Goal: Information Seeking & Learning: Learn about a topic

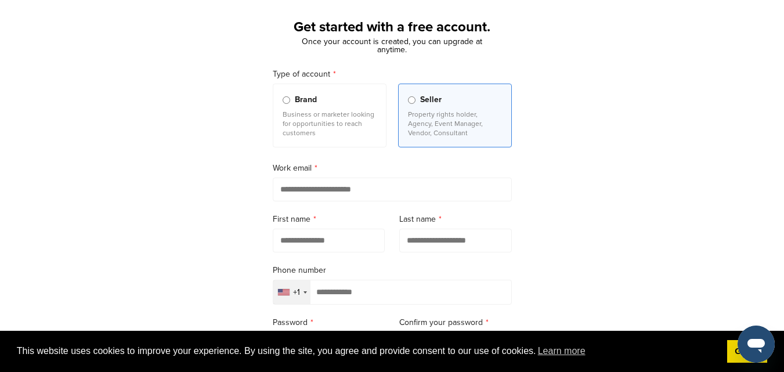
scroll to position [116, 0]
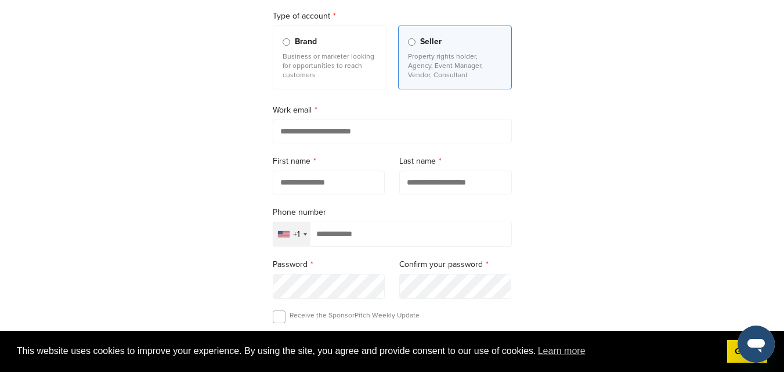
click at [346, 128] on input "email" at bounding box center [392, 132] width 239 height 24
type input "**********"
type input "*****"
type input "******"
type input "**********"
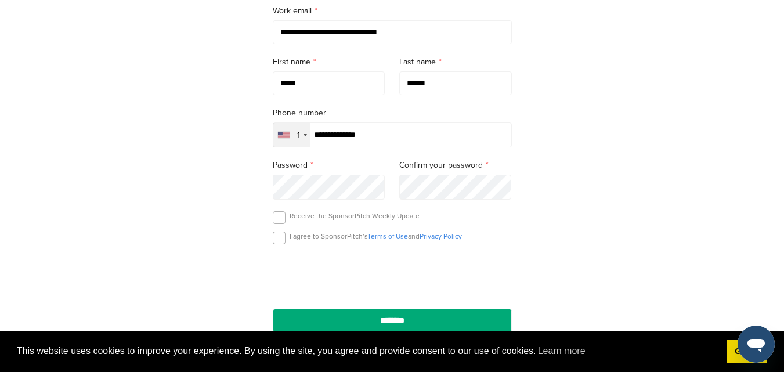
scroll to position [232, 0]
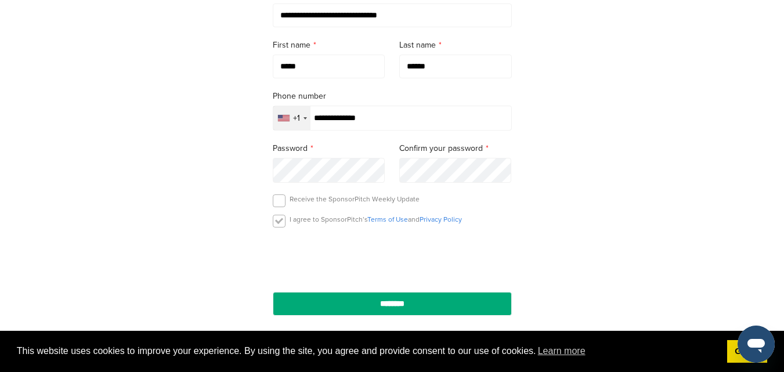
click at [278, 222] on label at bounding box center [279, 221] width 13 height 13
click at [279, 199] on label at bounding box center [279, 200] width 13 height 13
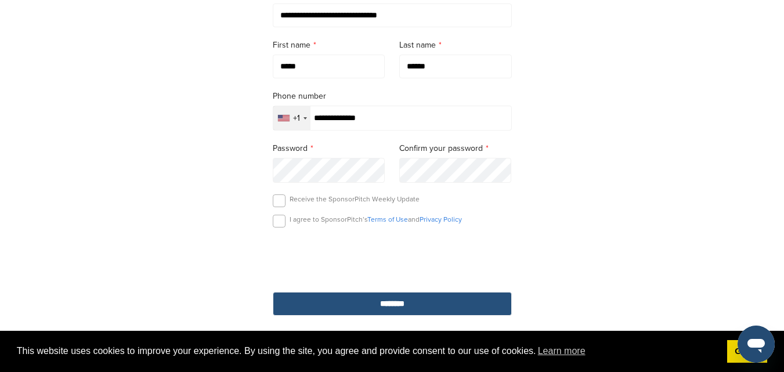
click at [411, 310] on input "********" at bounding box center [392, 304] width 239 height 24
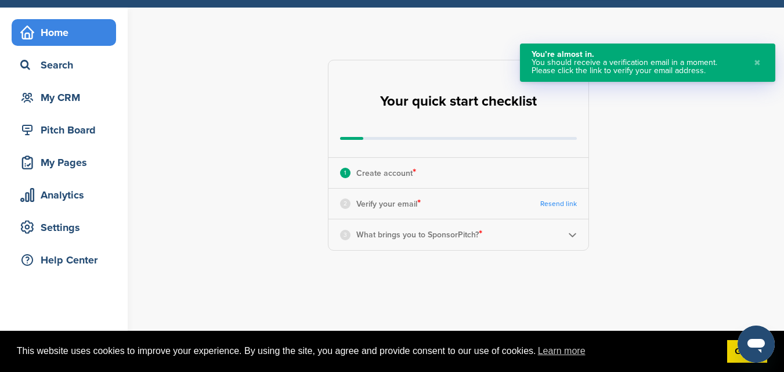
scroll to position [58, 0]
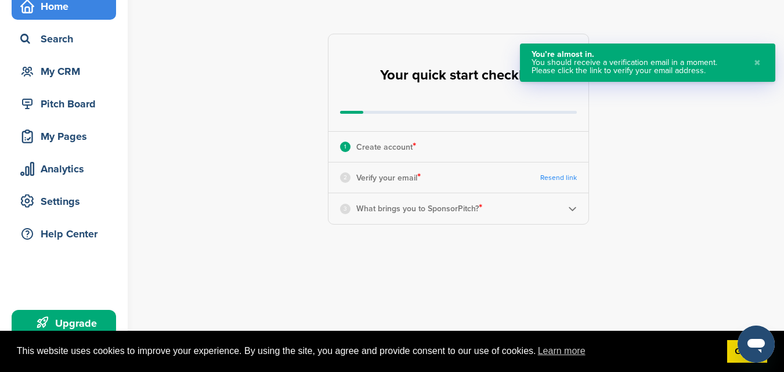
click at [762, 61] on button "✖" at bounding box center [757, 62] width 13 height 24
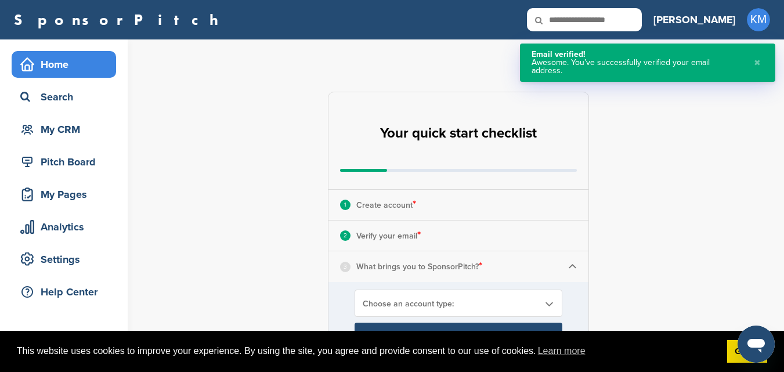
click at [758, 55] on button "✖" at bounding box center [757, 62] width 13 height 24
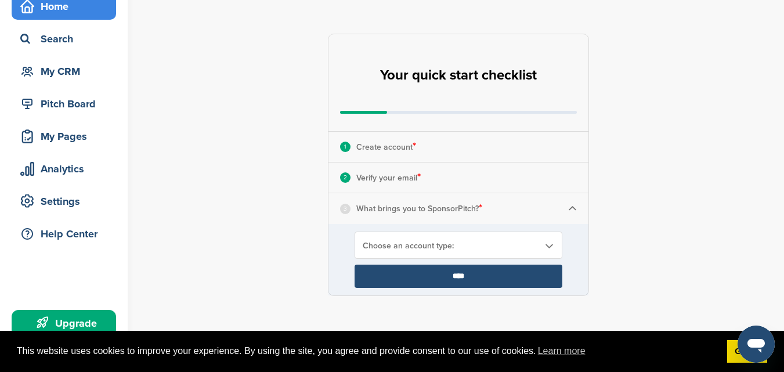
scroll to position [116, 0]
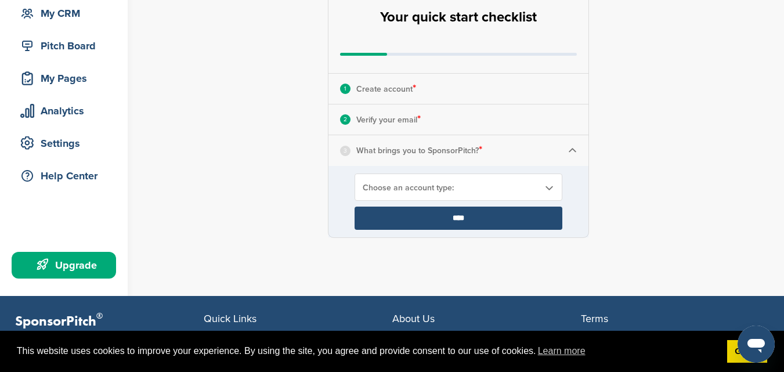
click at [534, 187] on span "Choose an account type:" at bounding box center [451, 188] width 176 height 10
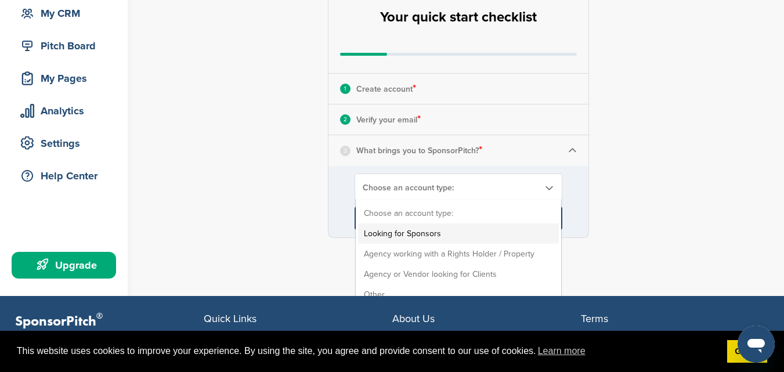
click at [486, 227] on li "Looking for Sponsors" at bounding box center [458, 233] width 201 height 20
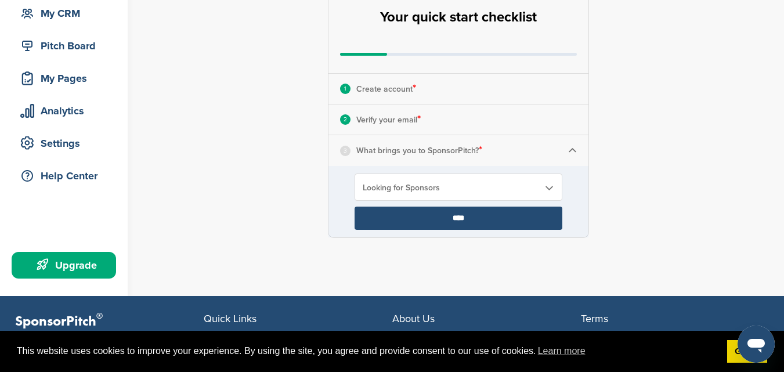
click at [478, 221] on input "****" at bounding box center [459, 218] width 208 height 23
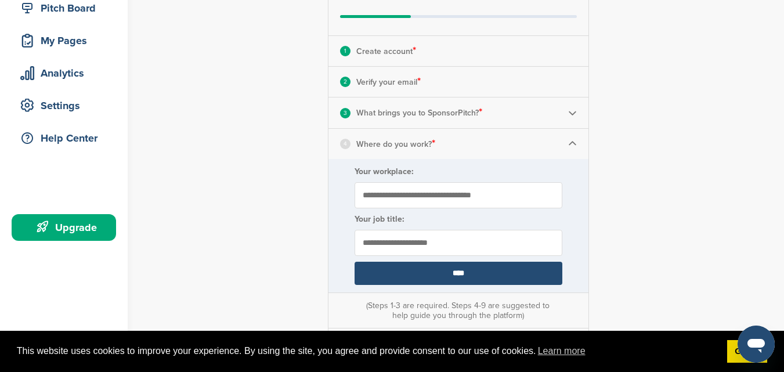
scroll to position [174, 0]
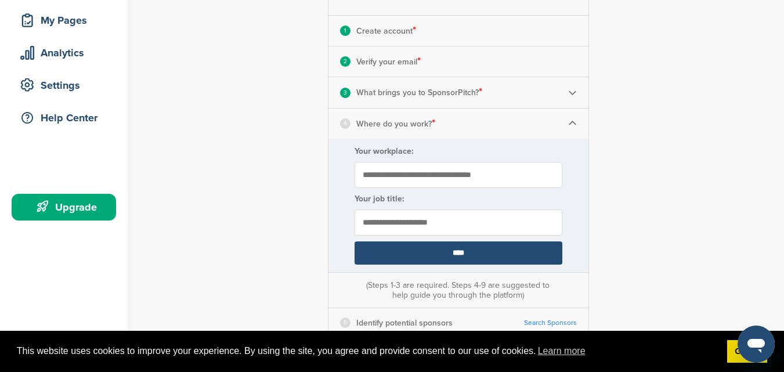
click at [464, 175] on input "Your workplace:" at bounding box center [459, 175] width 208 height 26
type input "**********"
click at [446, 254] on input "****" at bounding box center [459, 252] width 208 height 23
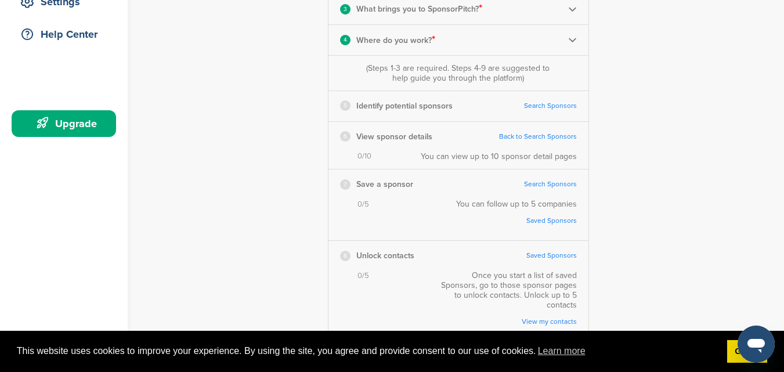
scroll to position [232, 0]
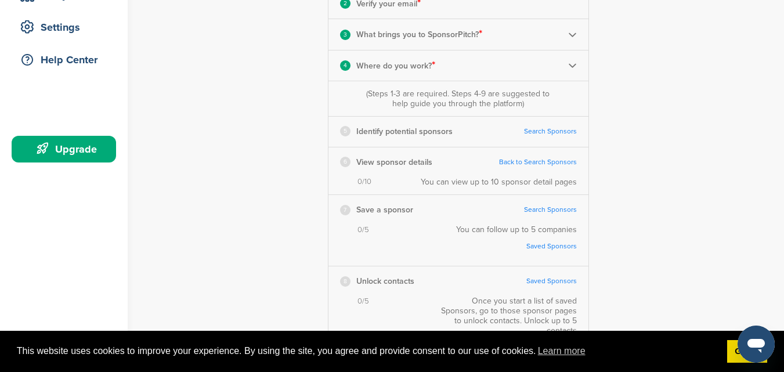
click at [550, 131] on link "Search Sponsors" at bounding box center [550, 131] width 53 height 9
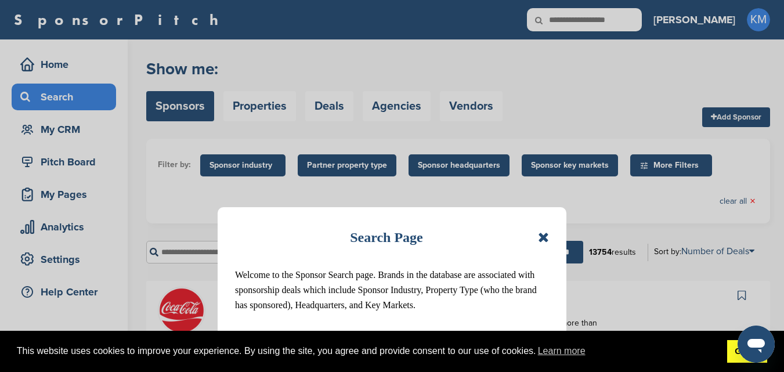
click at [736, 359] on link "Got it!" at bounding box center [747, 351] width 40 height 23
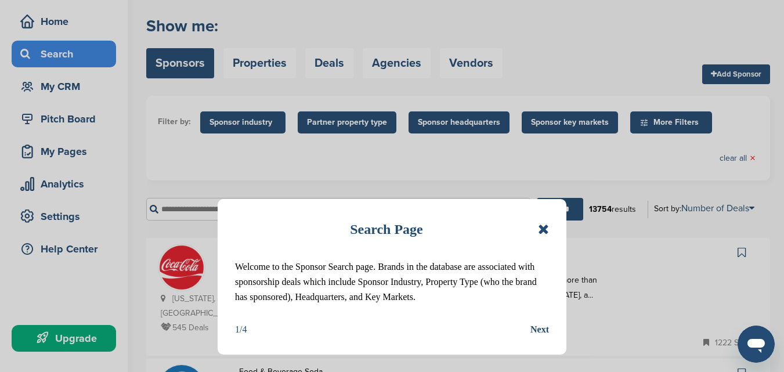
scroll to position [116, 0]
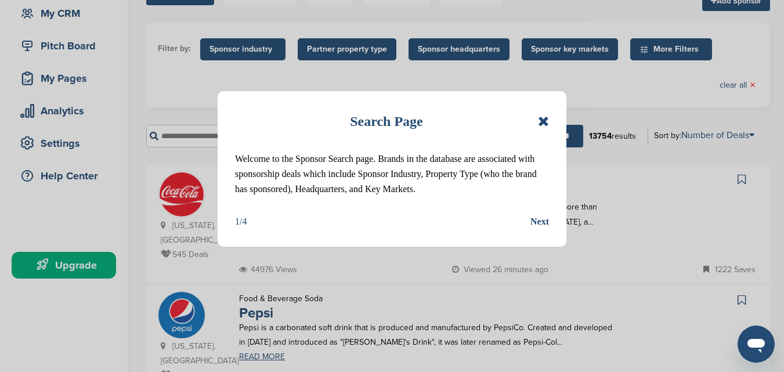
click at [534, 219] on div "Next" at bounding box center [539, 221] width 19 height 15
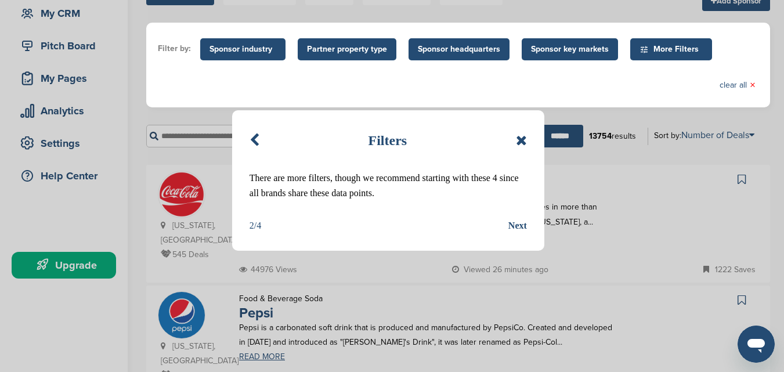
click at [519, 227] on div "Next" at bounding box center [517, 225] width 19 height 15
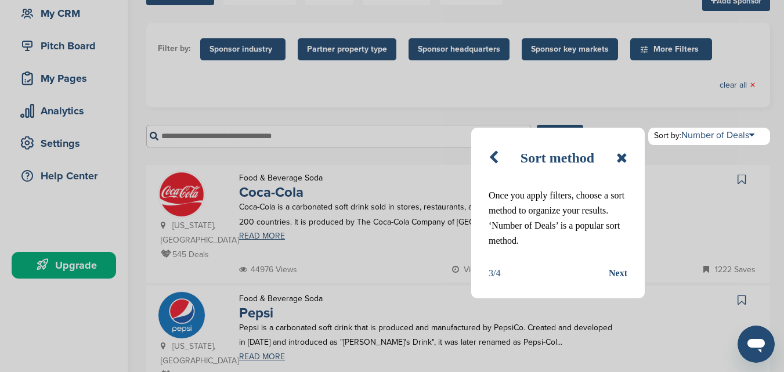
click at [617, 274] on div "Next" at bounding box center [618, 273] width 19 height 15
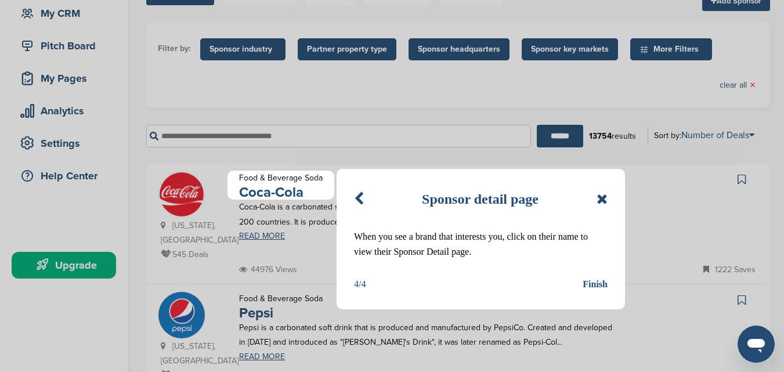
click at [590, 283] on div "Finish" at bounding box center [595, 284] width 25 height 15
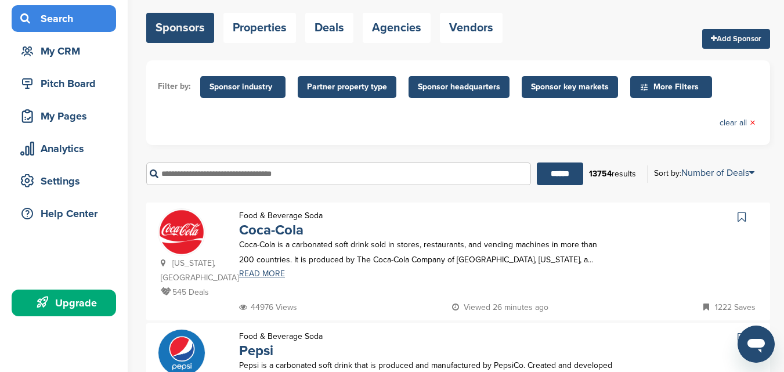
scroll to position [58, 0]
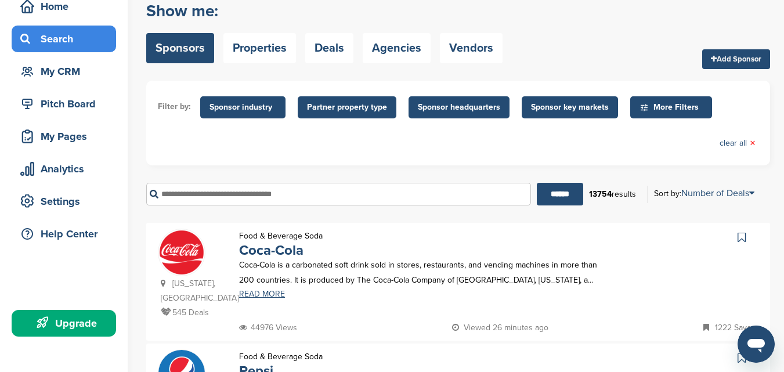
click at [252, 106] on span "Sponsor industry" at bounding box center [242, 107] width 67 height 13
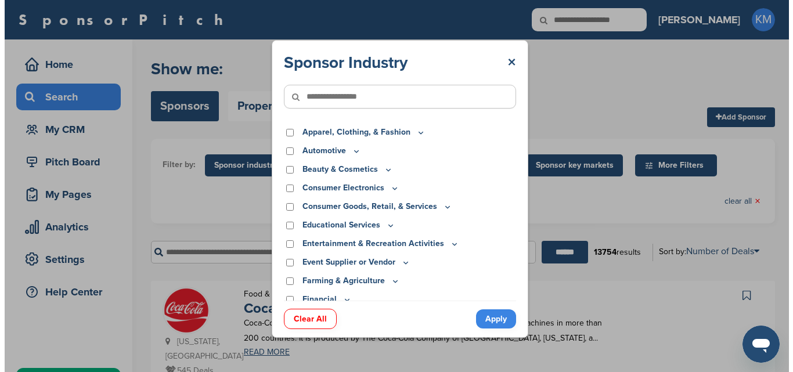
scroll to position [0, 0]
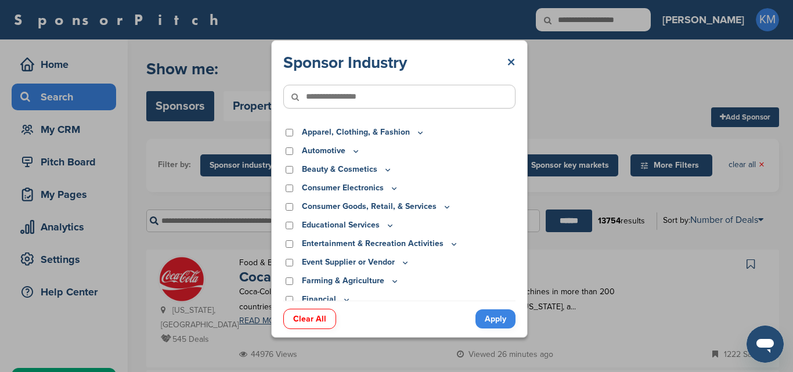
click at [511, 61] on link "×" at bounding box center [511, 62] width 9 height 21
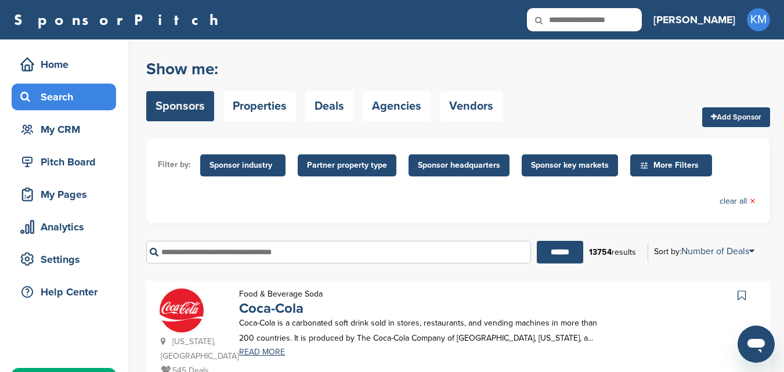
click at [352, 163] on span "Partner property type" at bounding box center [347, 165] width 80 height 13
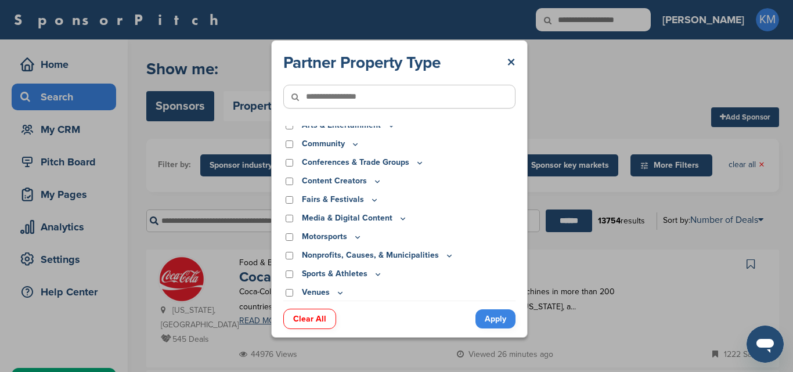
scroll to position [8, 0]
click at [374, 270] on icon at bounding box center [377, 273] width 9 height 10
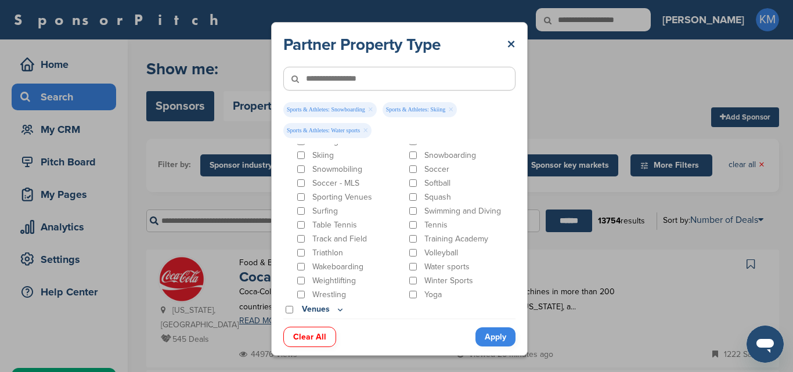
scroll to position [716, 0]
click at [341, 306] on icon at bounding box center [339, 310] width 9 height 10
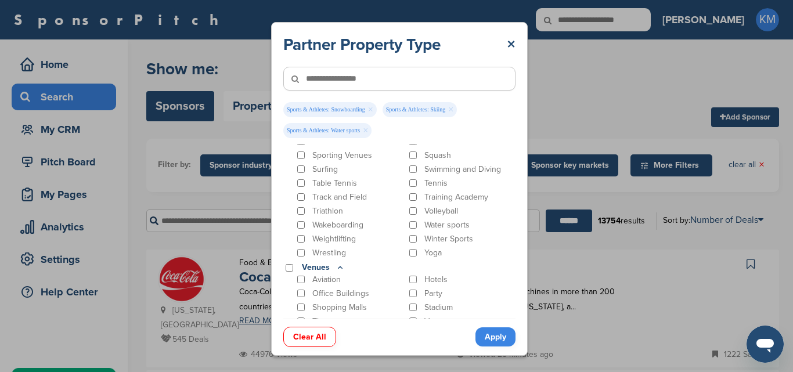
scroll to position [766, 0]
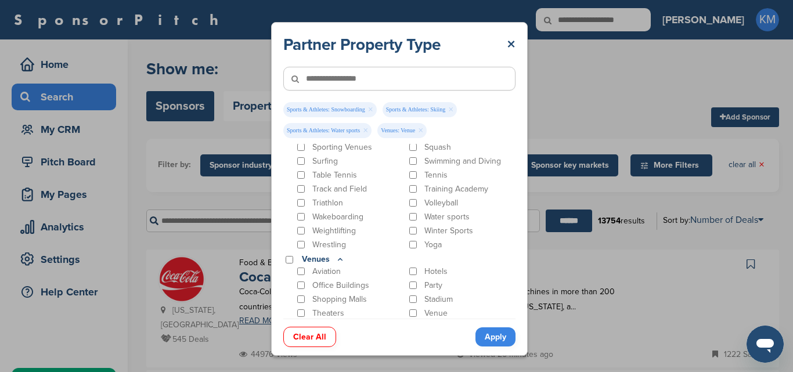
click at [339, 262] on icon at bounding box center [339, 260] width 9 height 10
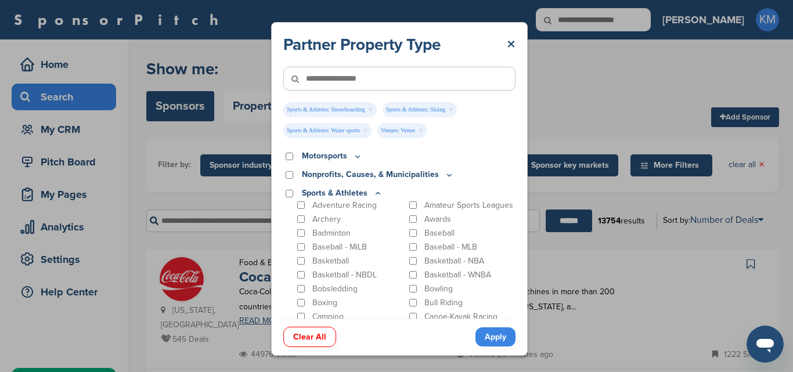
scroll to position [93, 0]
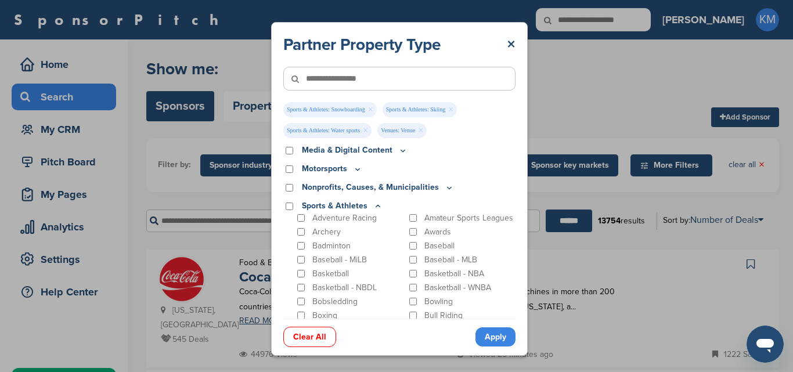
click at [375, 205] on icon at bounding box center [377, 206] width 9 height 10
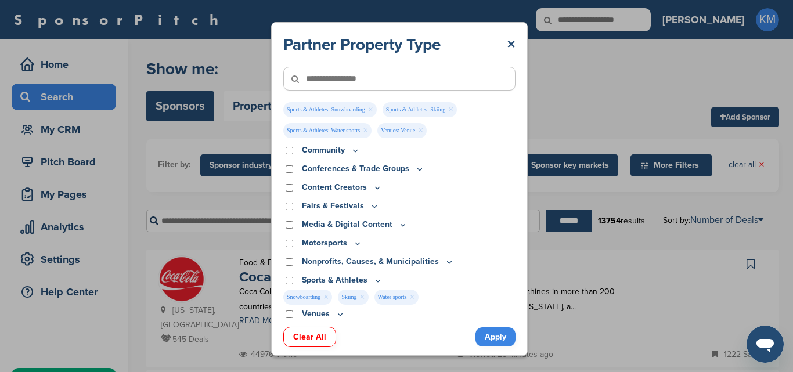
scroll to position [0, 0]
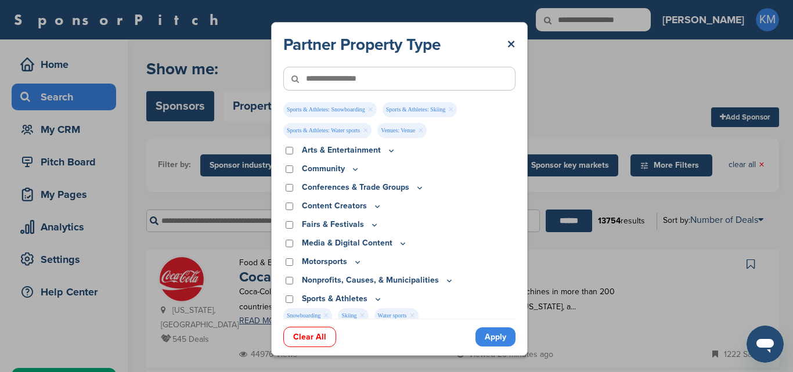
click at [374, 223] on icon at bounding box center [374, 225] width 9 height 10
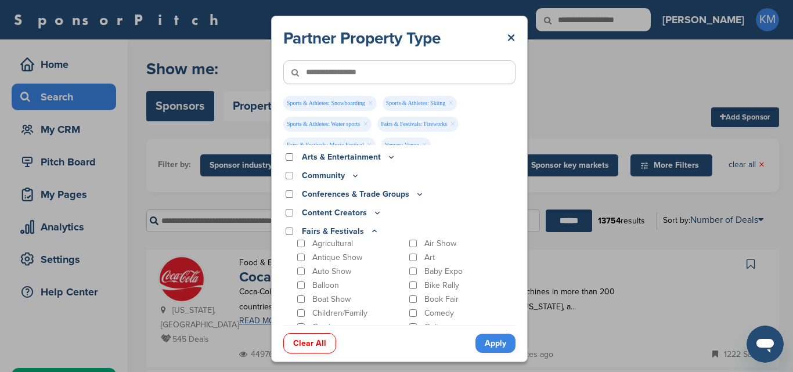
click at [370, 229] on icon at bounding box center [374, 231] width 9 height 10
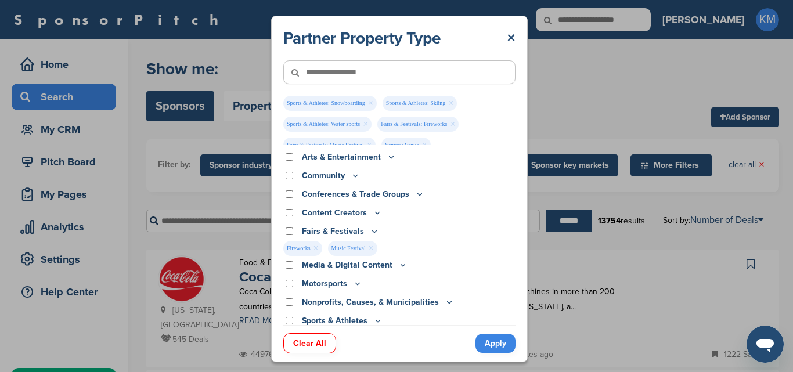
click at [416, 196] on icon at bounding box center [419, 194] width 9 height 10
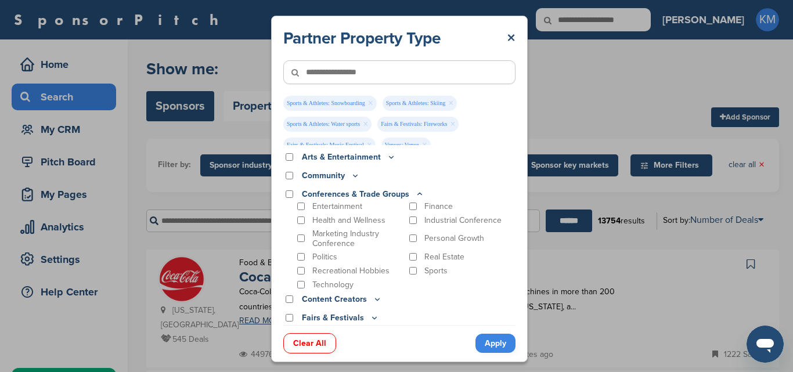
click at [418, 195] on icon at bounding box center [419, 194] width 9 height 10
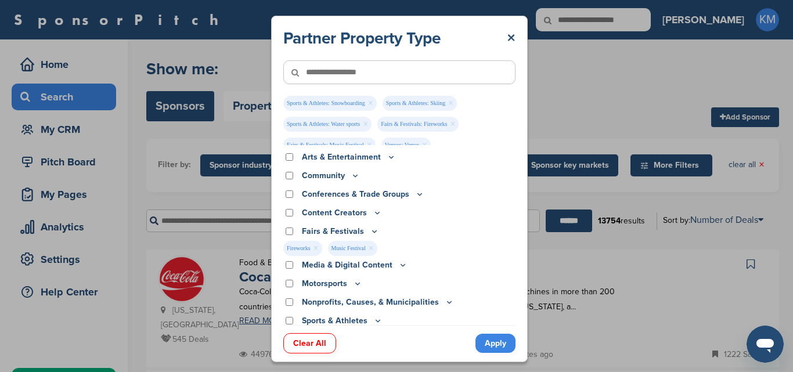
click at [389, 157] on icon at bounding box center [390, 157] width 9 height 10
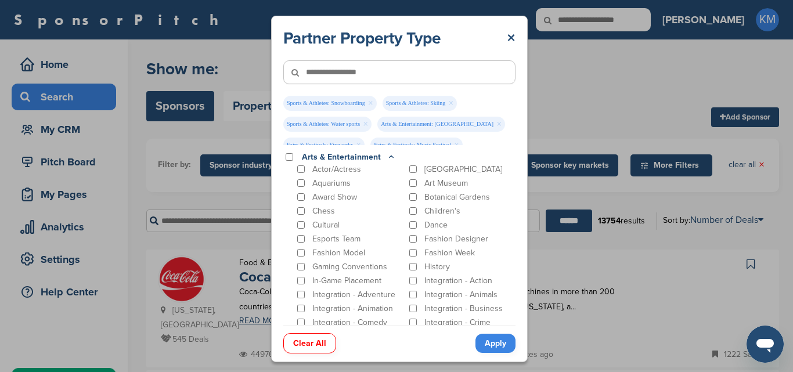
click at [388, 158] on icon at bounding box center [390, 157] width 9 height 10
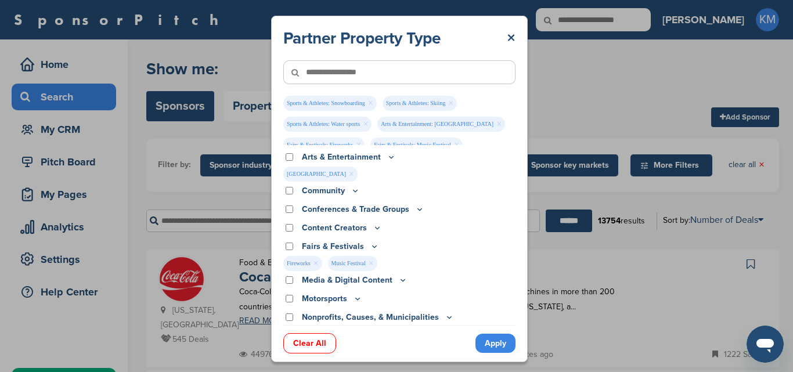
click at [366, 124] on link "×" at bounding box center [365, 124] width 5 height 13
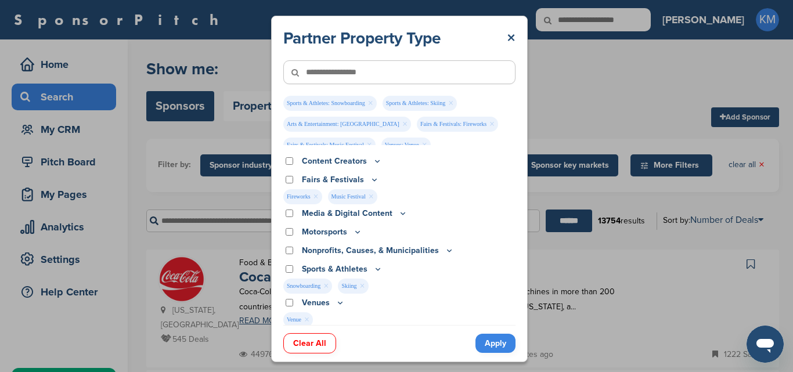
scroll to position [68, 0]
click at [401, 212] on icon at bounding box center [403, 212] width 4 height 2
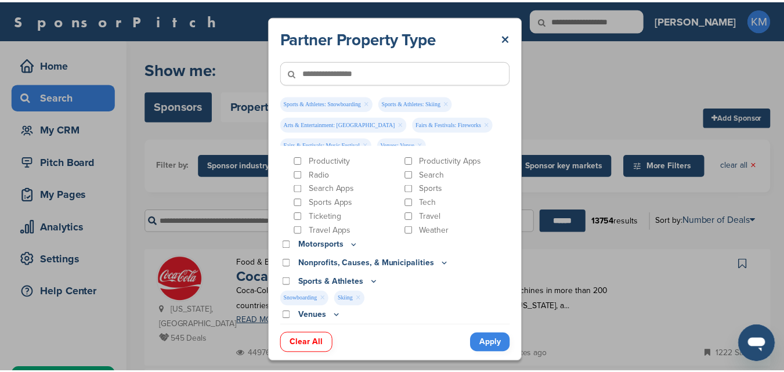
scroll to position [286, 0]
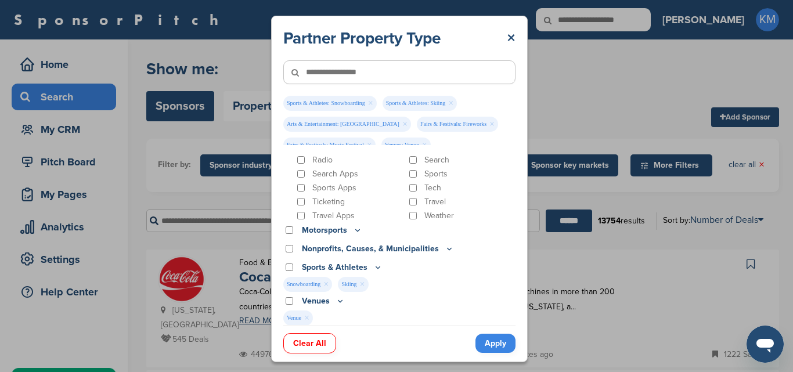
click at [492, 339] on link "Apply" at bounding box center [495, 343] width 40 height 19
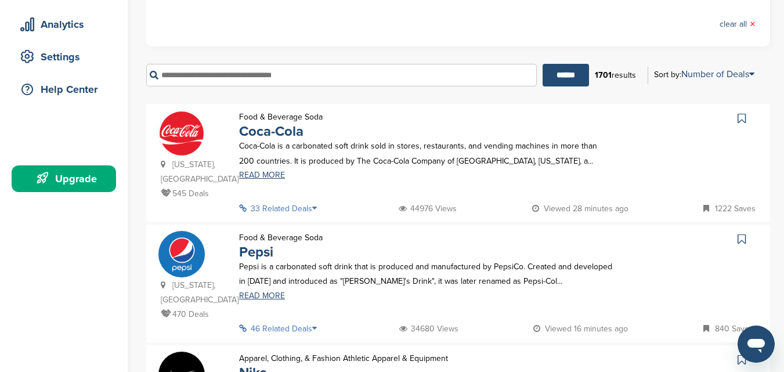
scroll to position [0, 0]
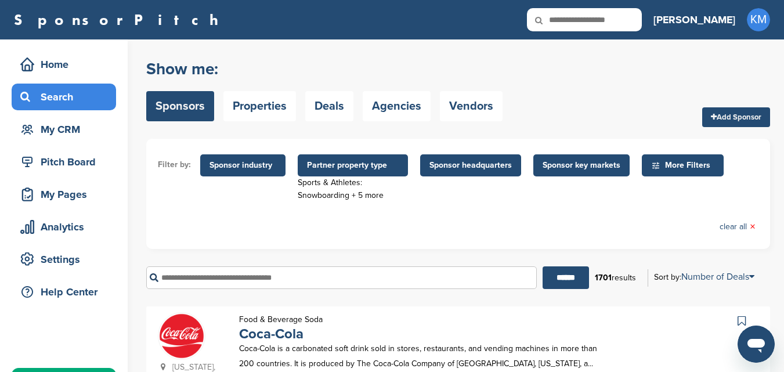
click at [660, 166] on span "More Filters" at bounding box center [684, 165] width 67 height 13
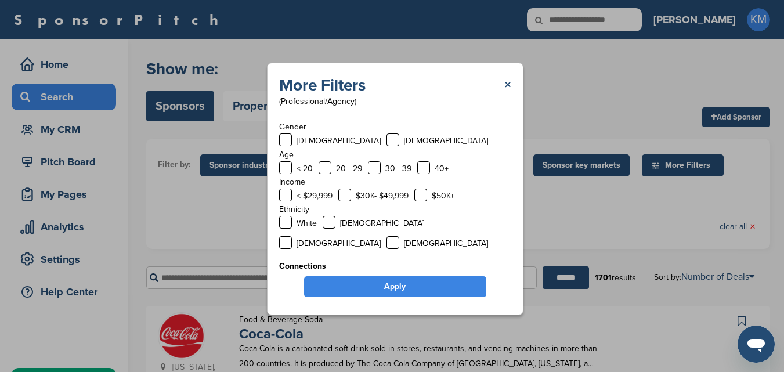
scroll to position [79, 0]
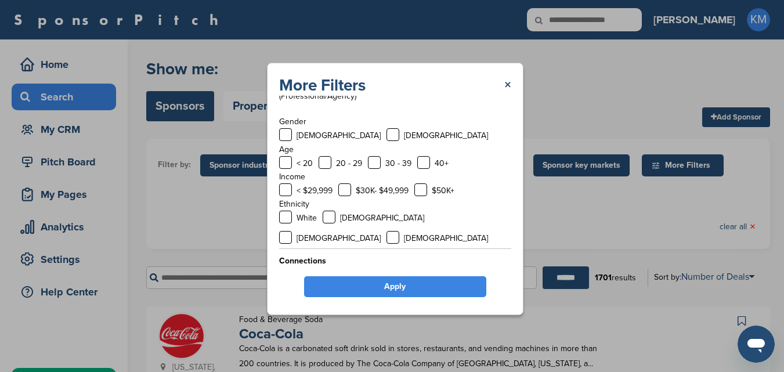
click at [508, 83] on link "×" at bounding box center [507, 85] width 7 height 21
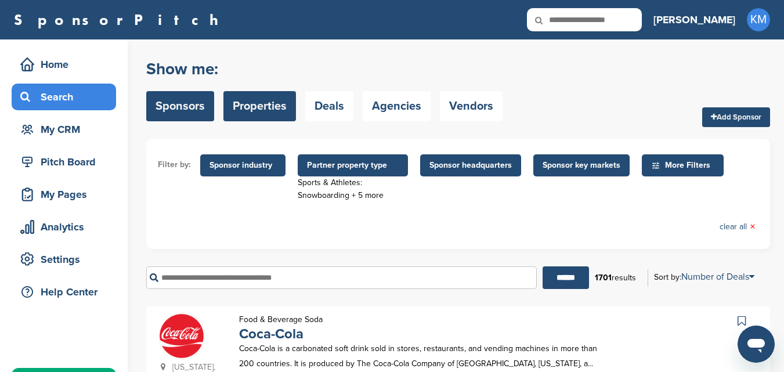
click at [265, 112] on link "Properties" at bounding box center [259, 106] width 73 height 30
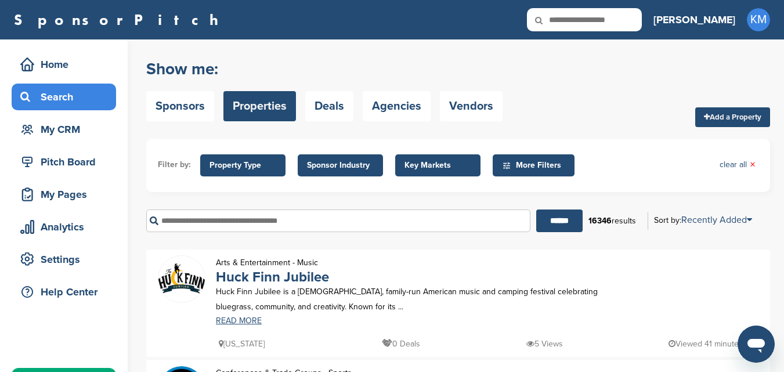
click at [183, 108] on link "Sponsors" at bounding box center [180, 106] width 68 height 30
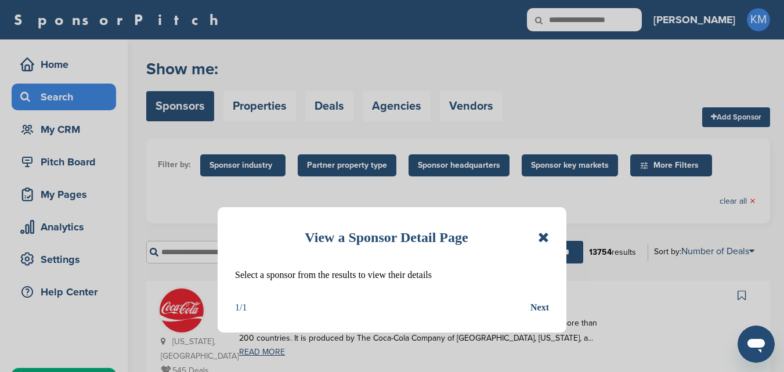
click at [543, 239] on icon at bounding box center [543, 237] width 11 height 14
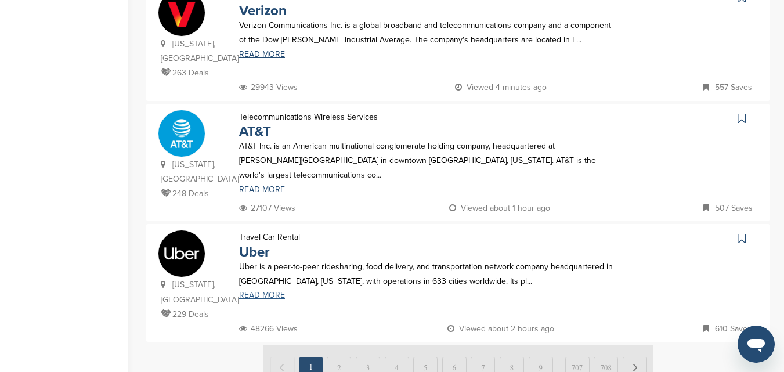
scroll to position [1161, 0]
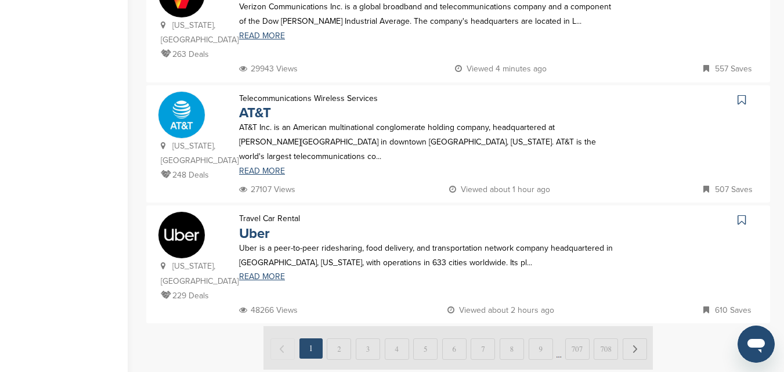
click at [635, 326] on img at bounding box center [457, 348] width 389 height 44
click at [633, 326] on img at bounding box center [457, 348] width 389 height 44
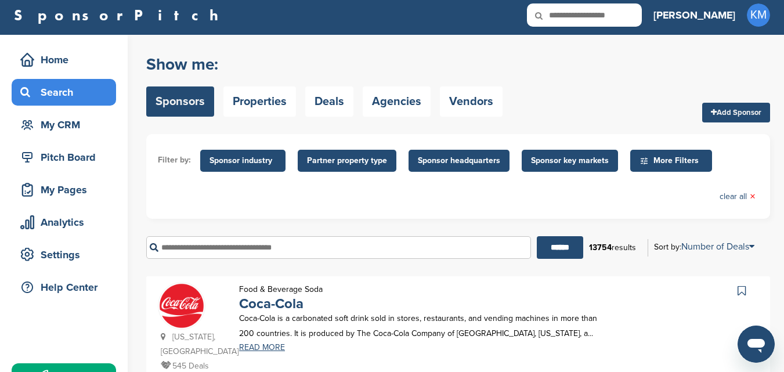
scroll to position [0, 0]
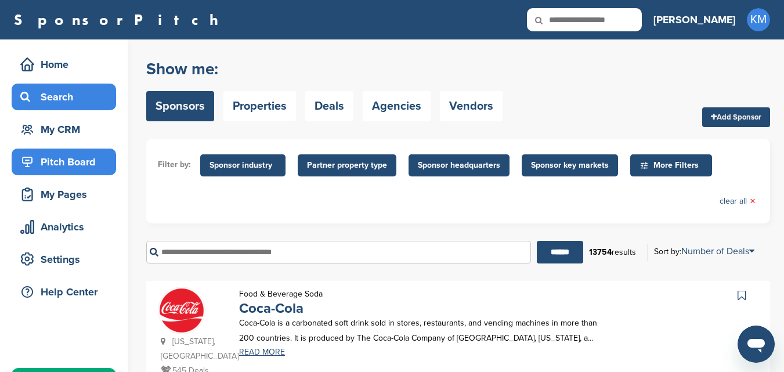
click at [88, 162] on div "Pitch Board" at bounding box center [66, 161] width 99 height 21
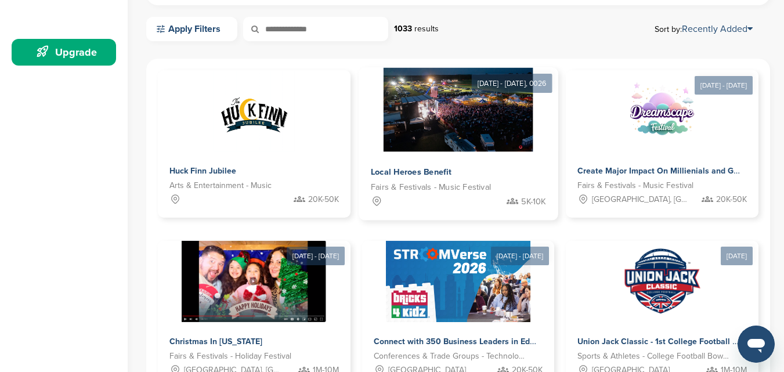
scroll to position [348, 0]
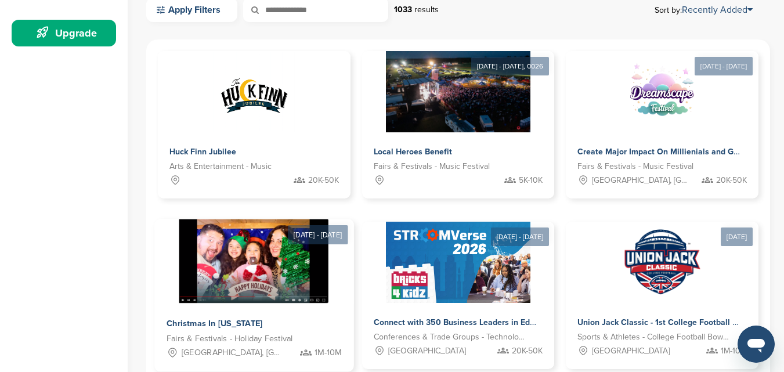
click at [263, 319] on span "Christmas In [US_STATE]" at bounding box center [215, 324] width 96 height 10
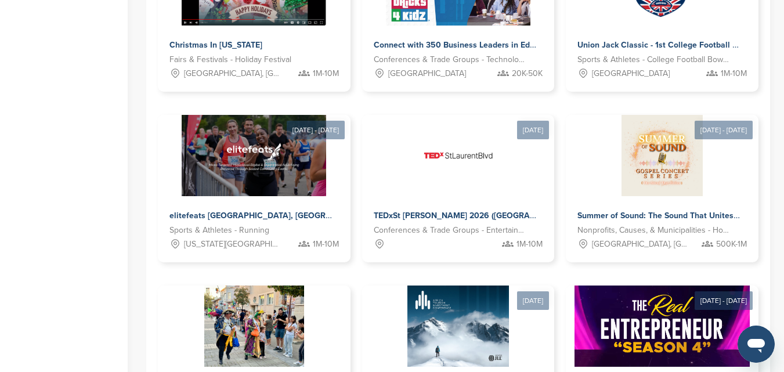
scroll to position [638, 0]
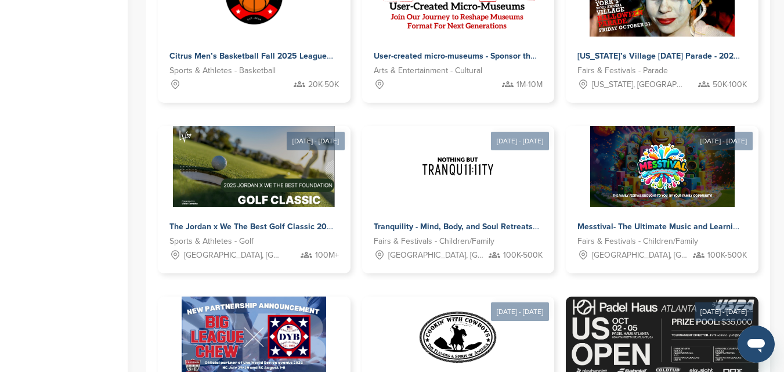
scroll to position [641, 0]
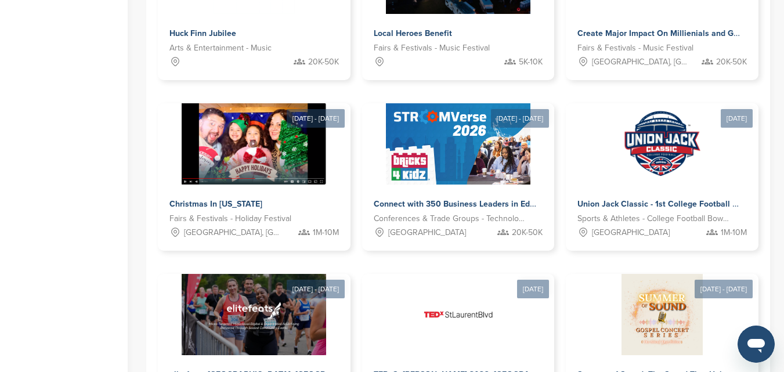
scroll to position [351, 0]
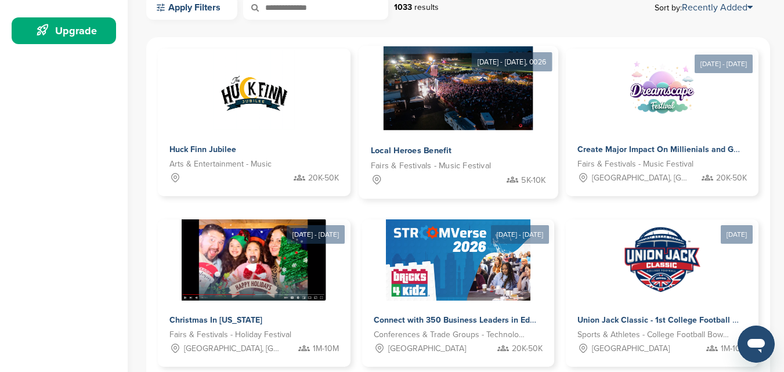
click at [385, 144] on div "Local Heroes Benefit" at bounding box center [420, 151] width 99 height 17
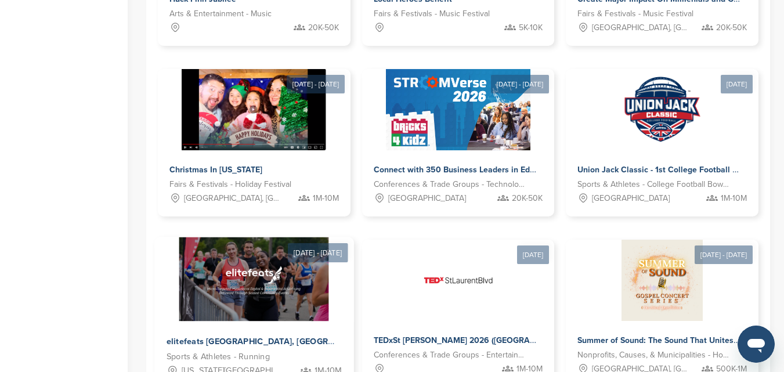
scroll to position [583, 0]
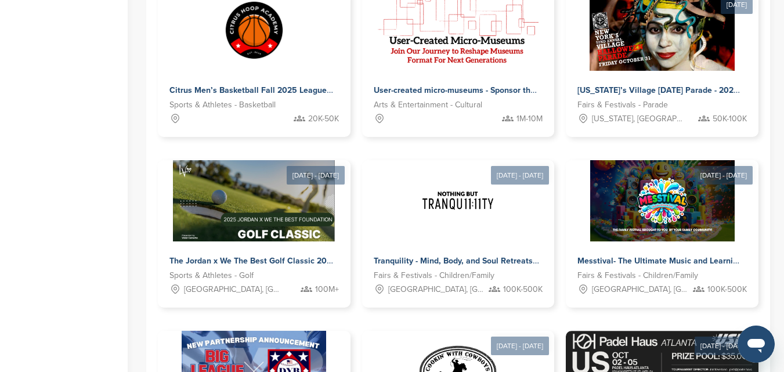
scroll to position [638, 0]
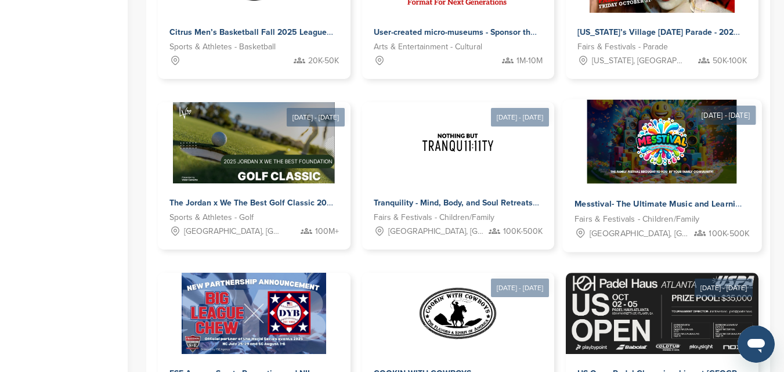
click at [575, 203] on span "Messtival- The Ultimate Music and Learning Family Festival" at bounding box center [691, 204] width 232 height 10
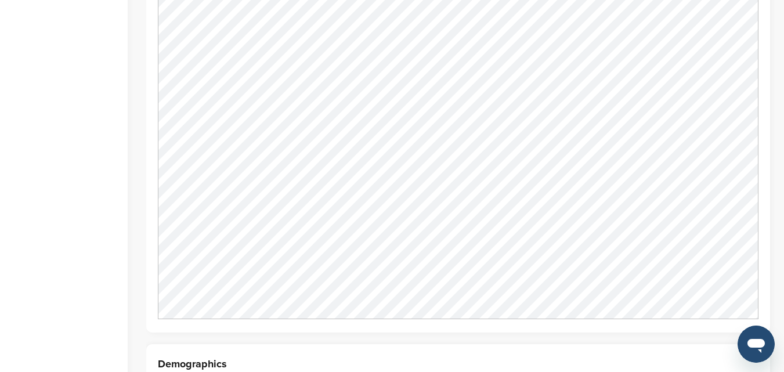
scroll to position [1161, 0]
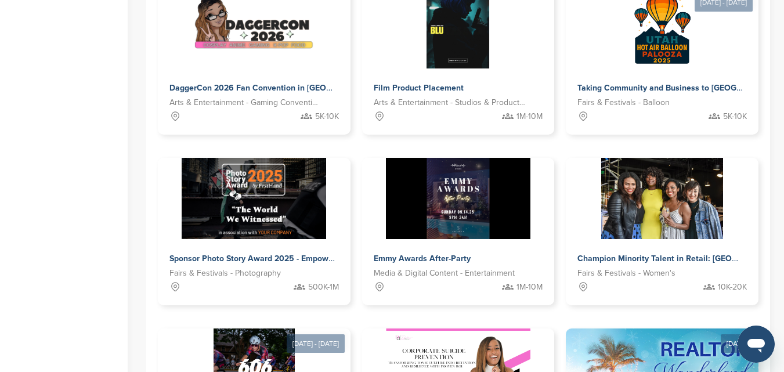
scroll to position [641, 0]
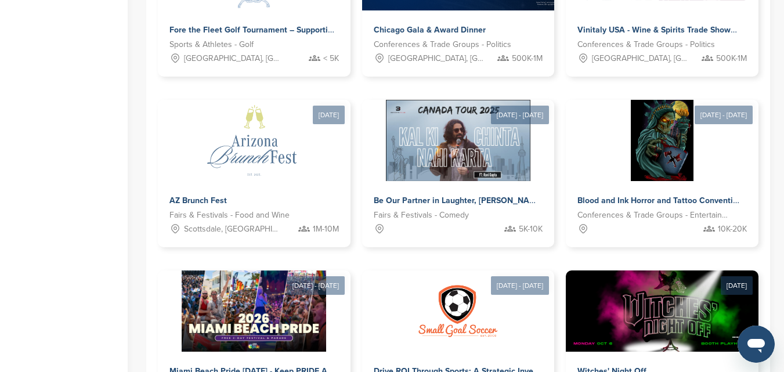
scroll to position [699, 0]
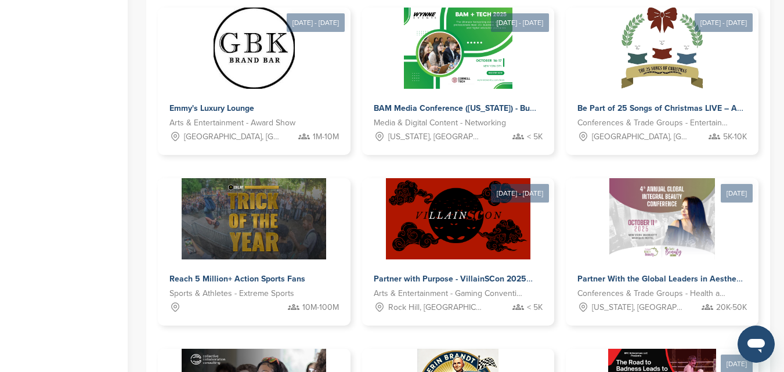
scroll to position [583, 0]
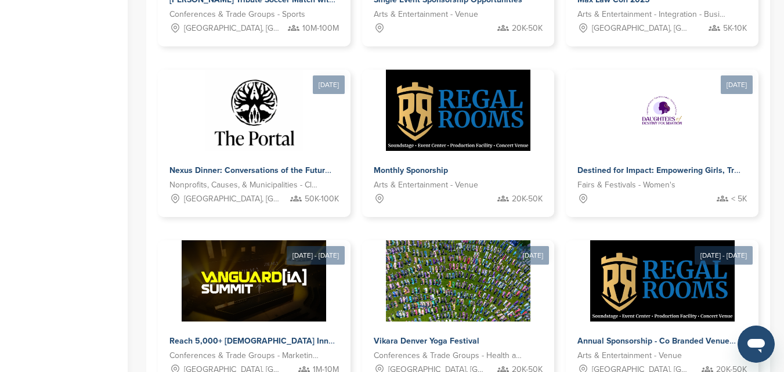
scroll to position [699, 0]
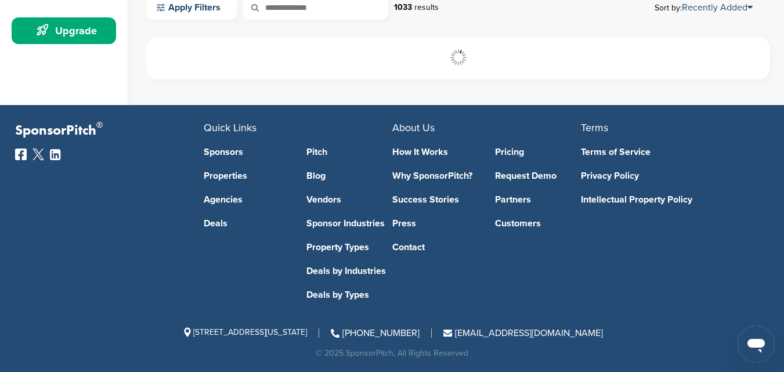
scroll to position [351, 0]
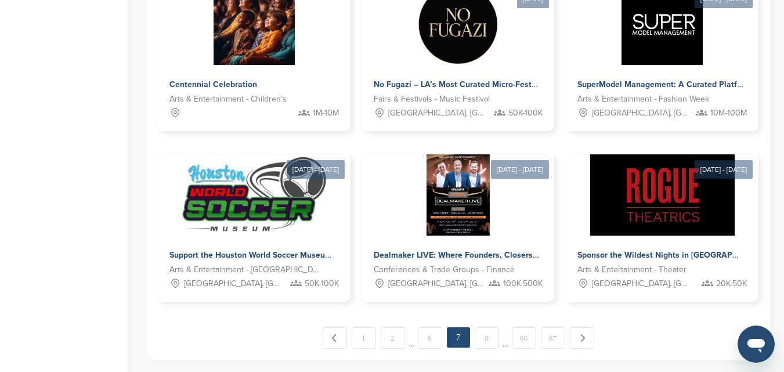
click at [485, 327] on link "8" at bounding box center [487, 337] width 24 height 21
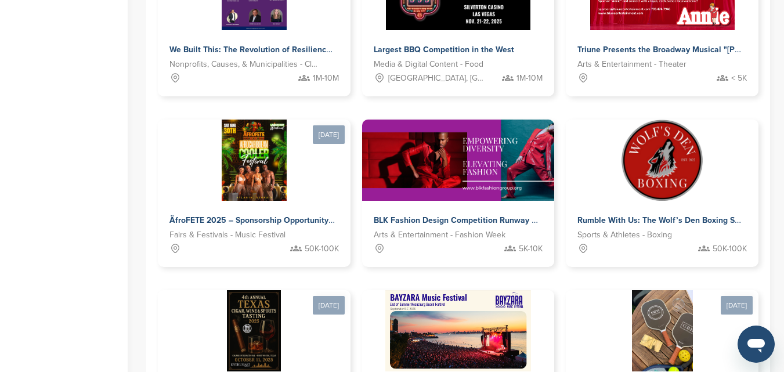
scroll to position [641, 0]
